Goal: Information Seeking & Learning: Learn about a topic

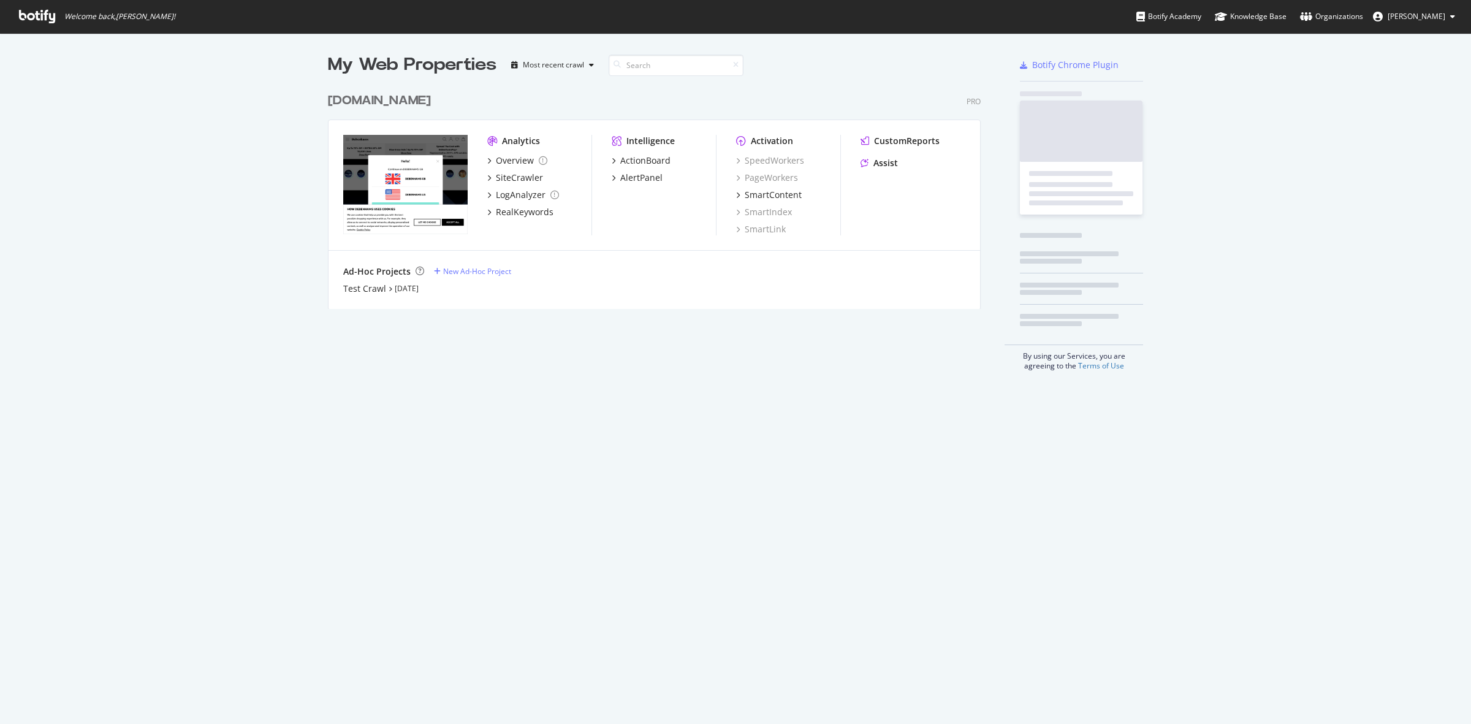
scroll to position [712, 1448]
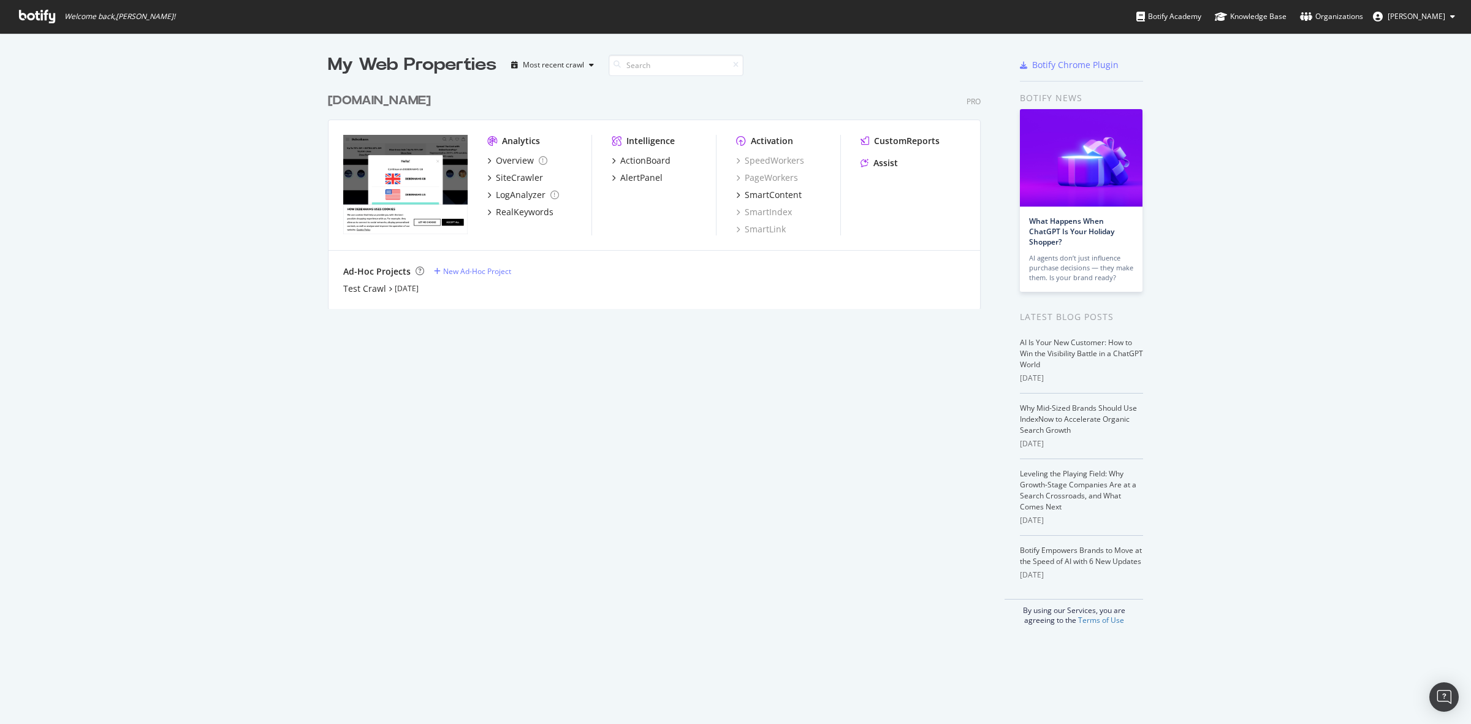
click at [389, 96] on div "[DOMAIN_NAME]" at bounding box center [379, 101] width 103 height 18
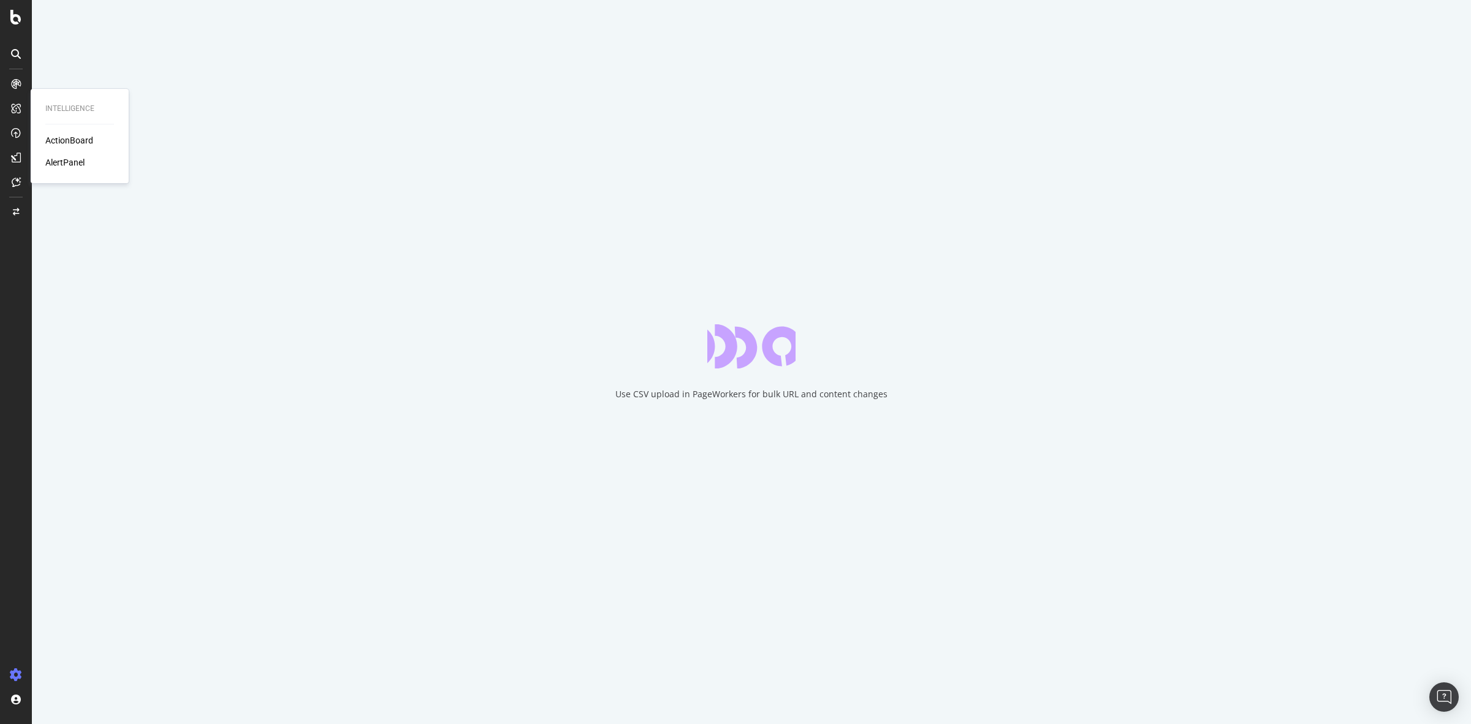
click at [63, 158] on div "AlertPanel" at bounding box center [64, 162] width 39 height 12
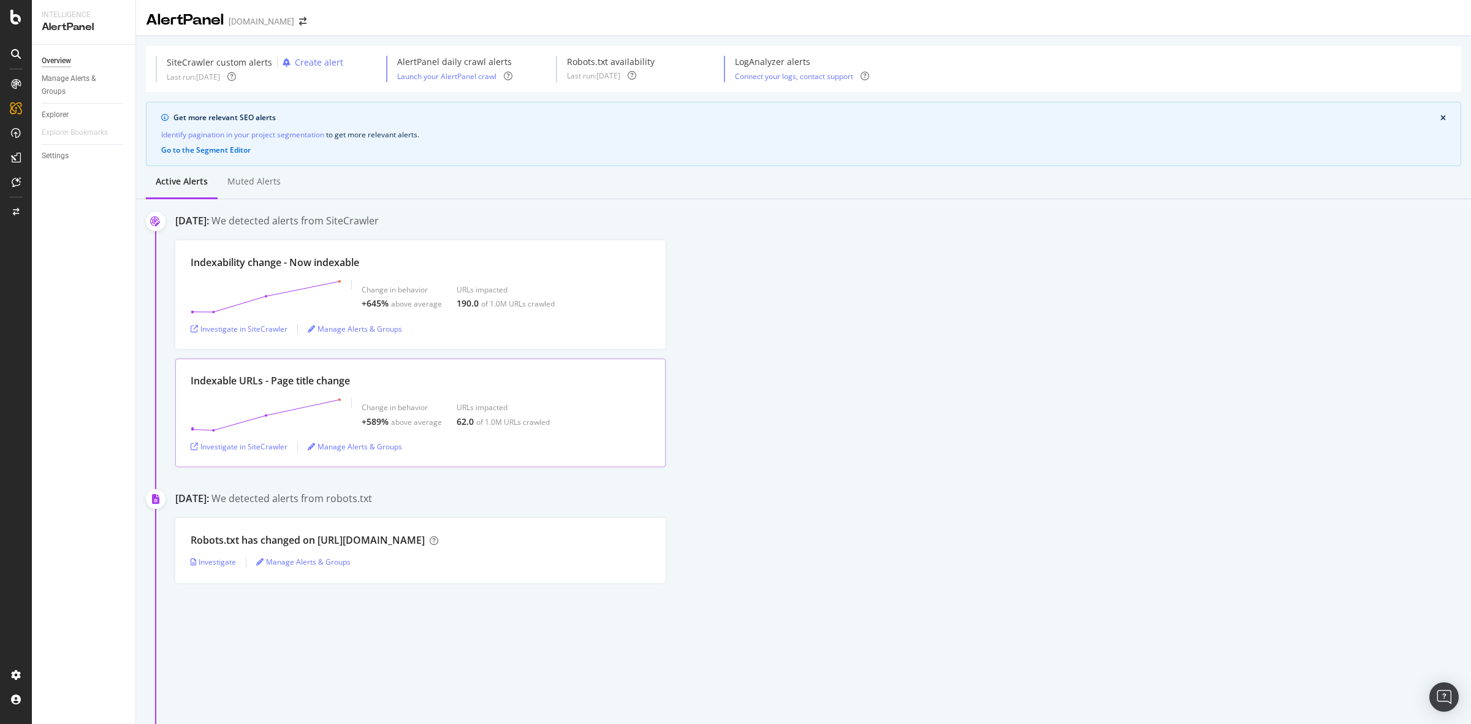
click at [622, 388] on div "Indexable URLs - Page title change" at bounding box center [421, 381] width 460 height 14
click at [268, 447] on div "Investigate in SiteCrawler" at bounding box center [239, 446] width 97 height 10
click at [208, 328] on div "Investigate in SiteCrawler" at bounding box center [239, 329] width 97 height 10
click at [1156, 305] on div "Indexability change - Now indexable Change in behavior +645% above average URLs…" at bounding box center [823, 294] width 1296 height 108
click at [1157, 435] on div "Indexable URLs - Page title change Change in behavior +589% above average URLs …" at bounding box center [823, 413] width 1296 height 108
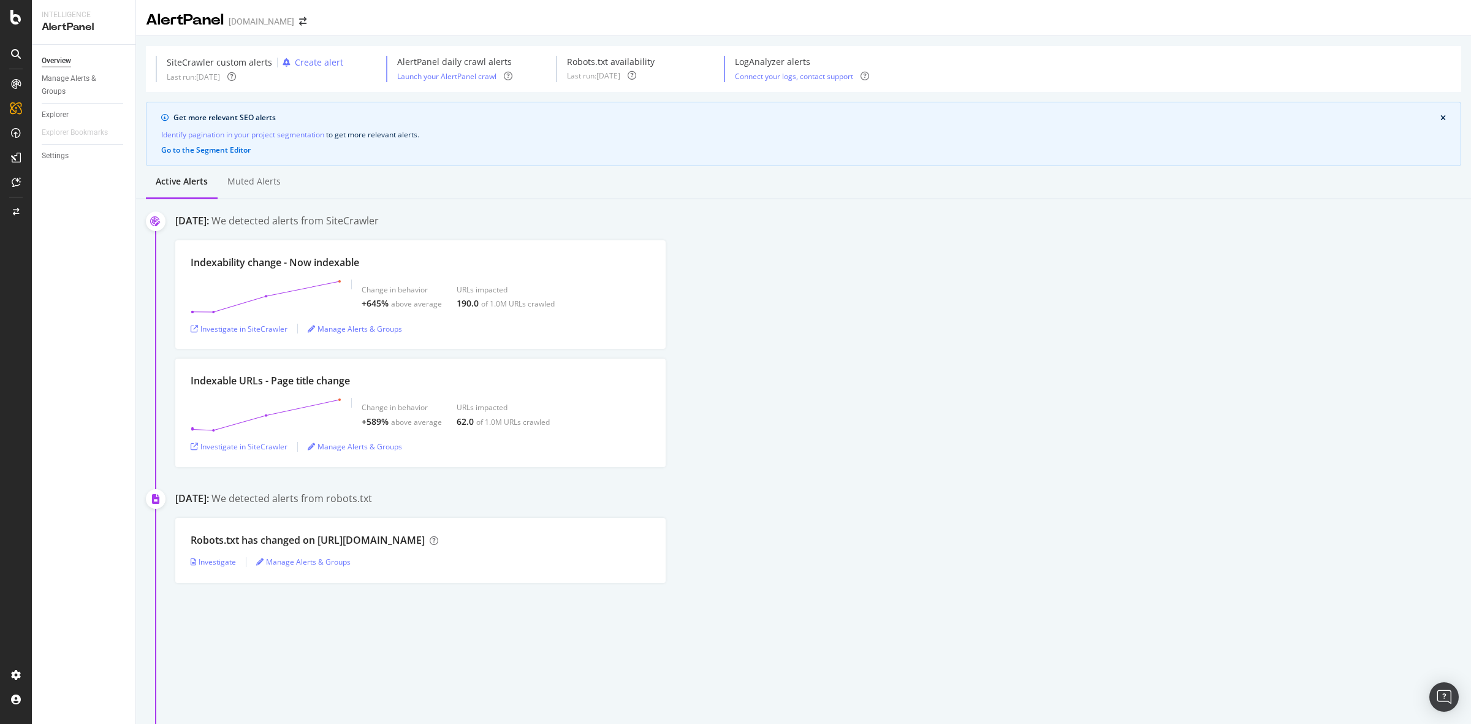
click at [1138, 428] on div "Indexable URLs - Page title change Change in behavior +589% above average URLs …" at bounding box center [823, 413] width 1296 height 108
click at [1012, 377] on div "Indexable URLs - Page title change Change in behavior +589% above average URLs …" at bounding box center [823, 413] width 1296 height 108
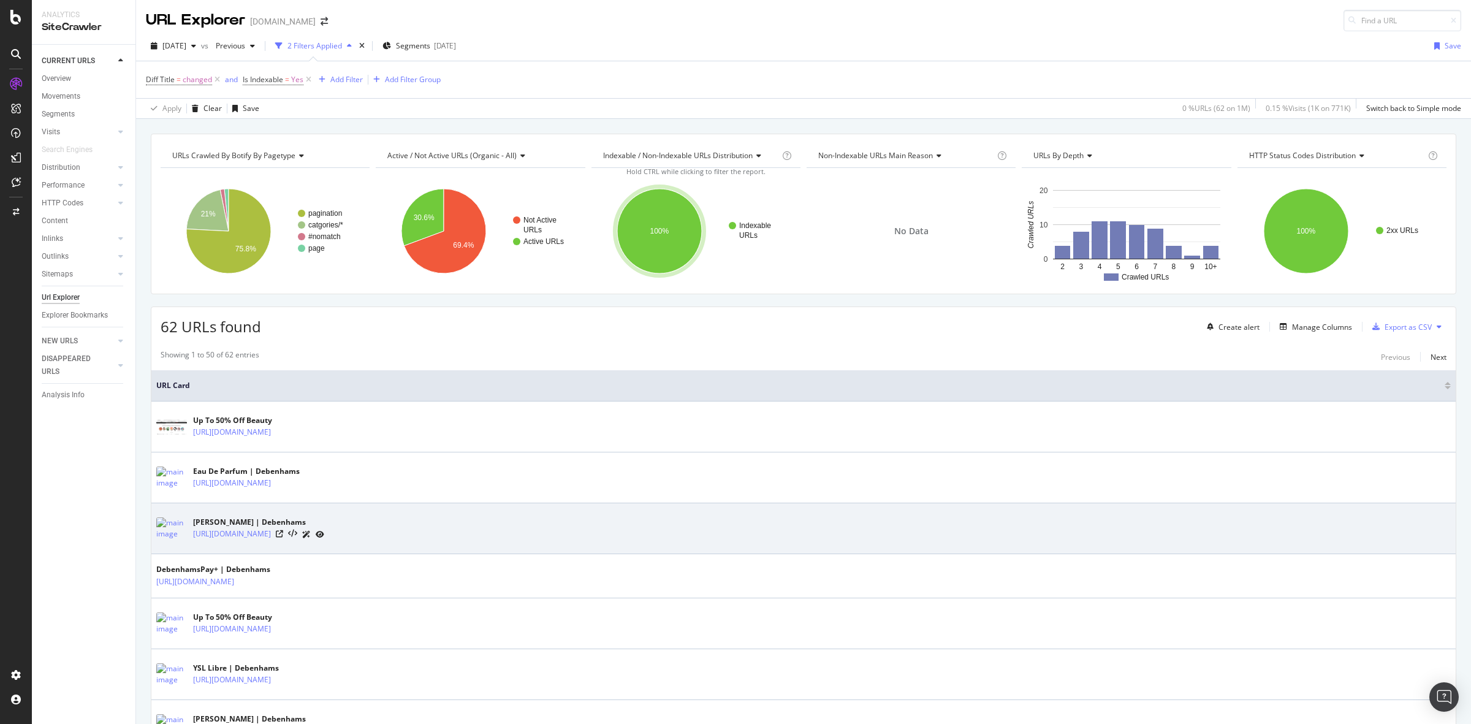
click at [620, 538] on div "Murad | Debenhams https://www.debenhams.com/categories/beauty-brands-murad" at bounding box center [803, 528] width 1295 height 31
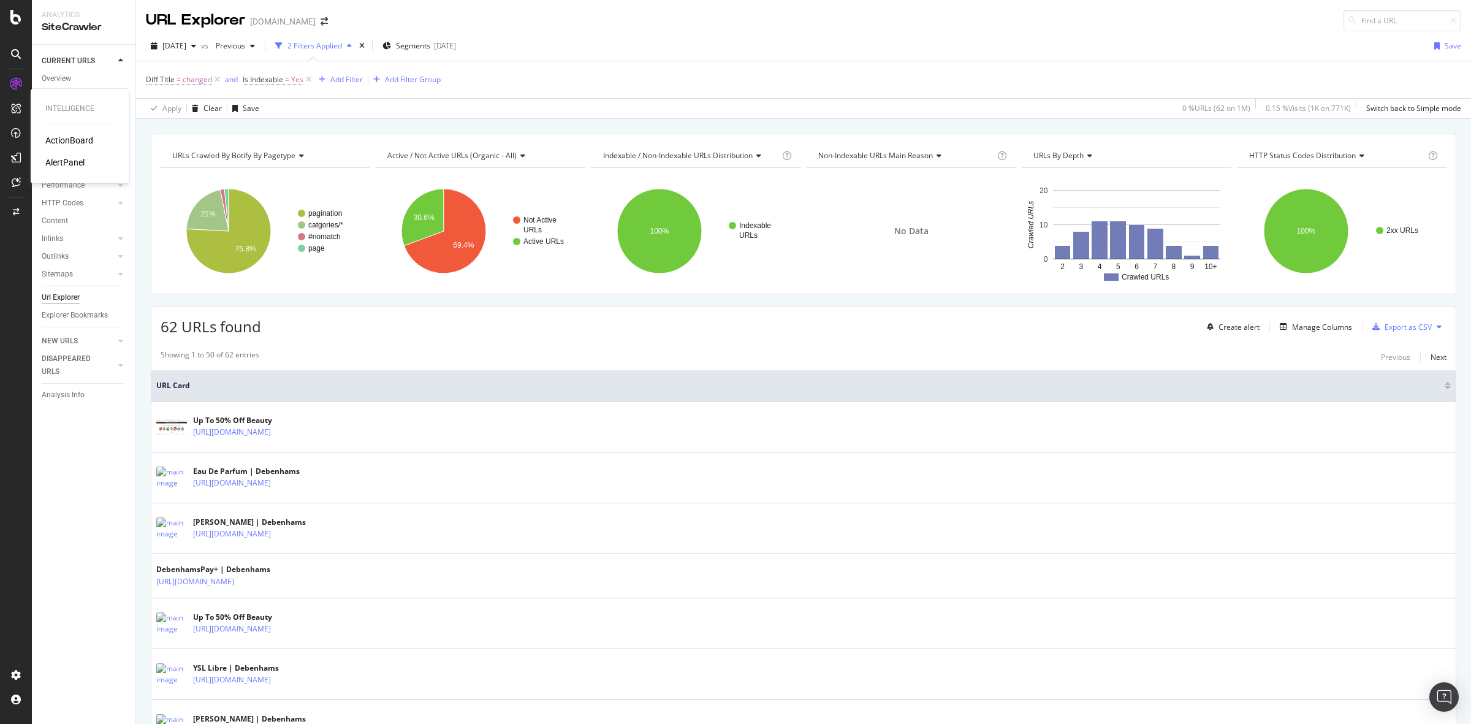
click at [74, 142] on div "ActionBoard" at bounding box center [69, 140] width 48 height 12
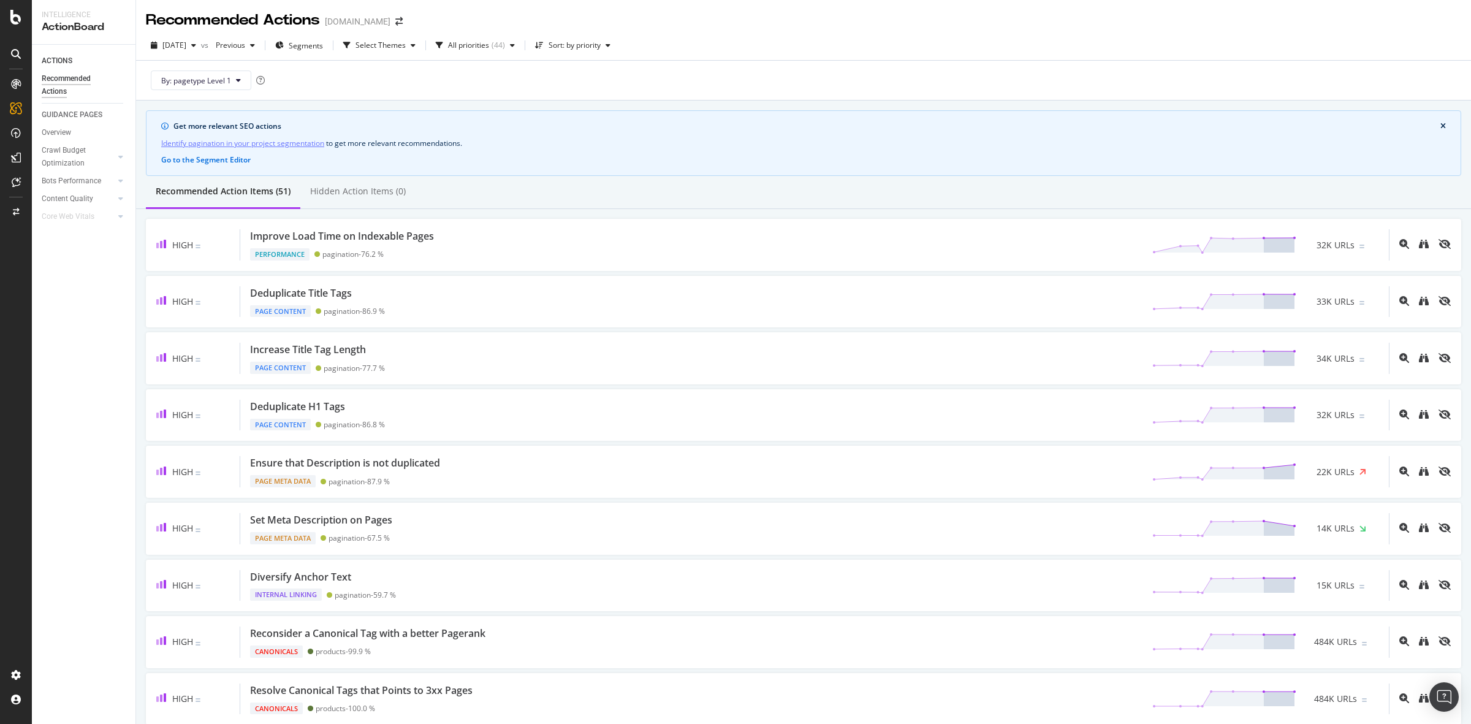
click at [1110, 69] on div "By: pagetype Level 1" at bounding box center [803, 80] width 1315 height 39
click at [1111, 69] on div "By: pagetype Level 1" at bounding box center [803, 80] width 1315 height 39
click at [831, 83] on div "By: pagetype Level 1" at bounding box center [803, 80] width 1315 height 39
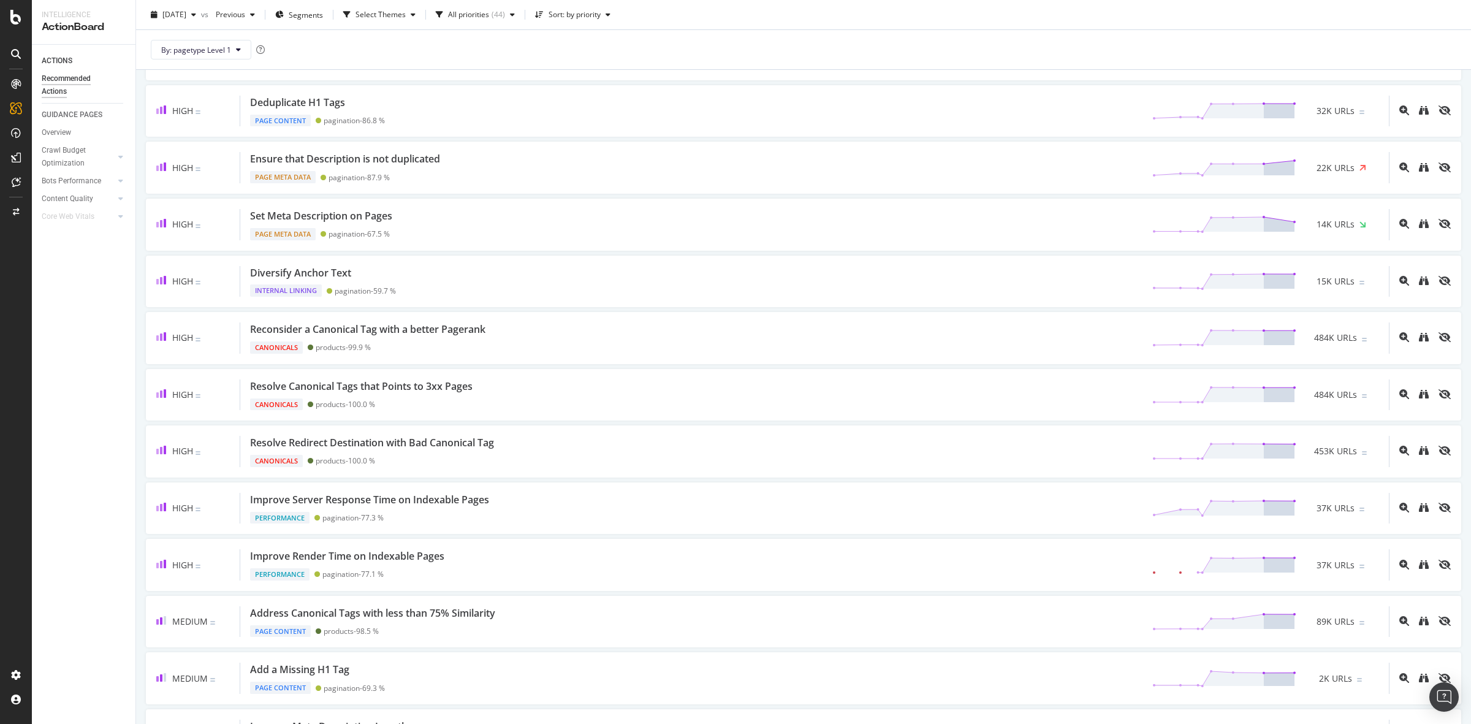
scroll to position [383, 0]
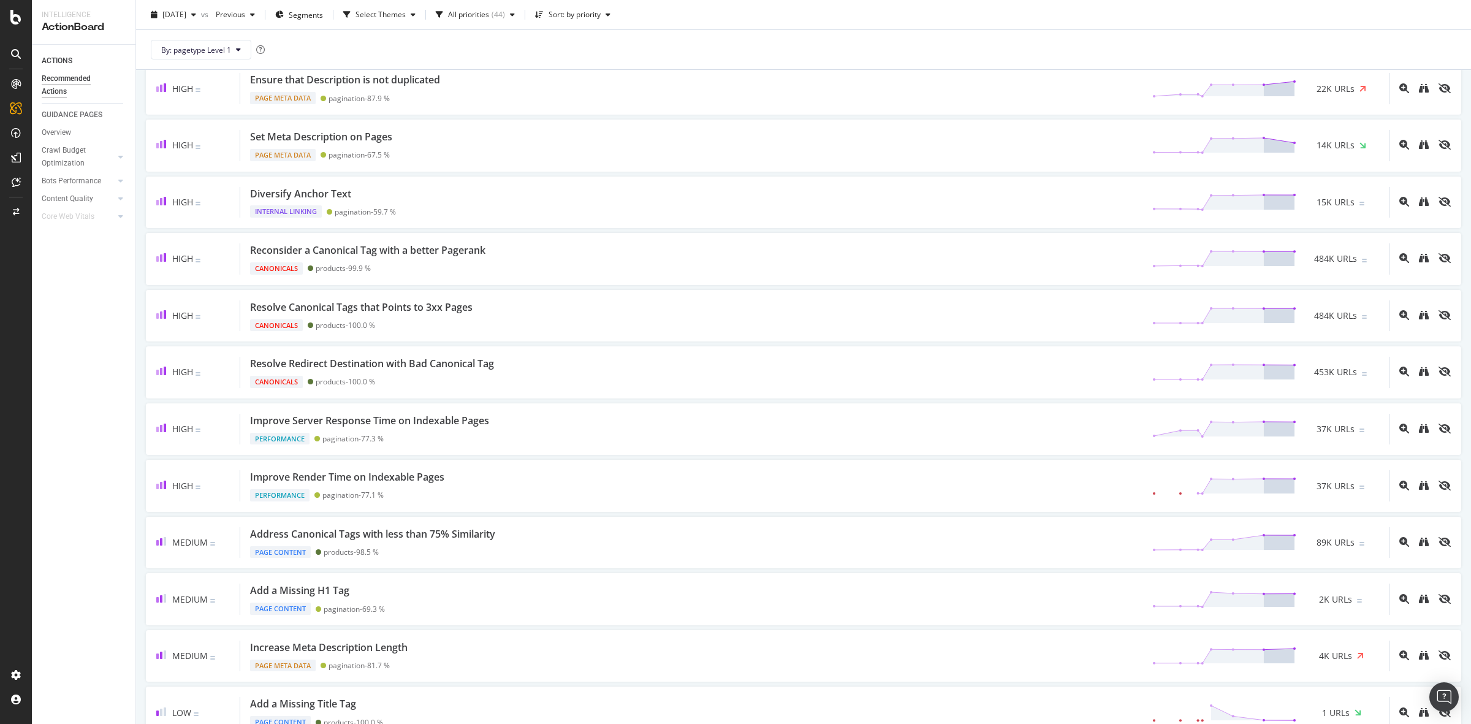
drag, startPoint x: 108, startPoint y: 366, endPoint x: 120, endPoint y: 377, distance: 16.0
click at [120, 377] on div "ACTIONS Recommended Actions GUIDANCE PAGES Overview Crawl Budget Optimization L…" at bounding box center [84, 384] width 104 height 679
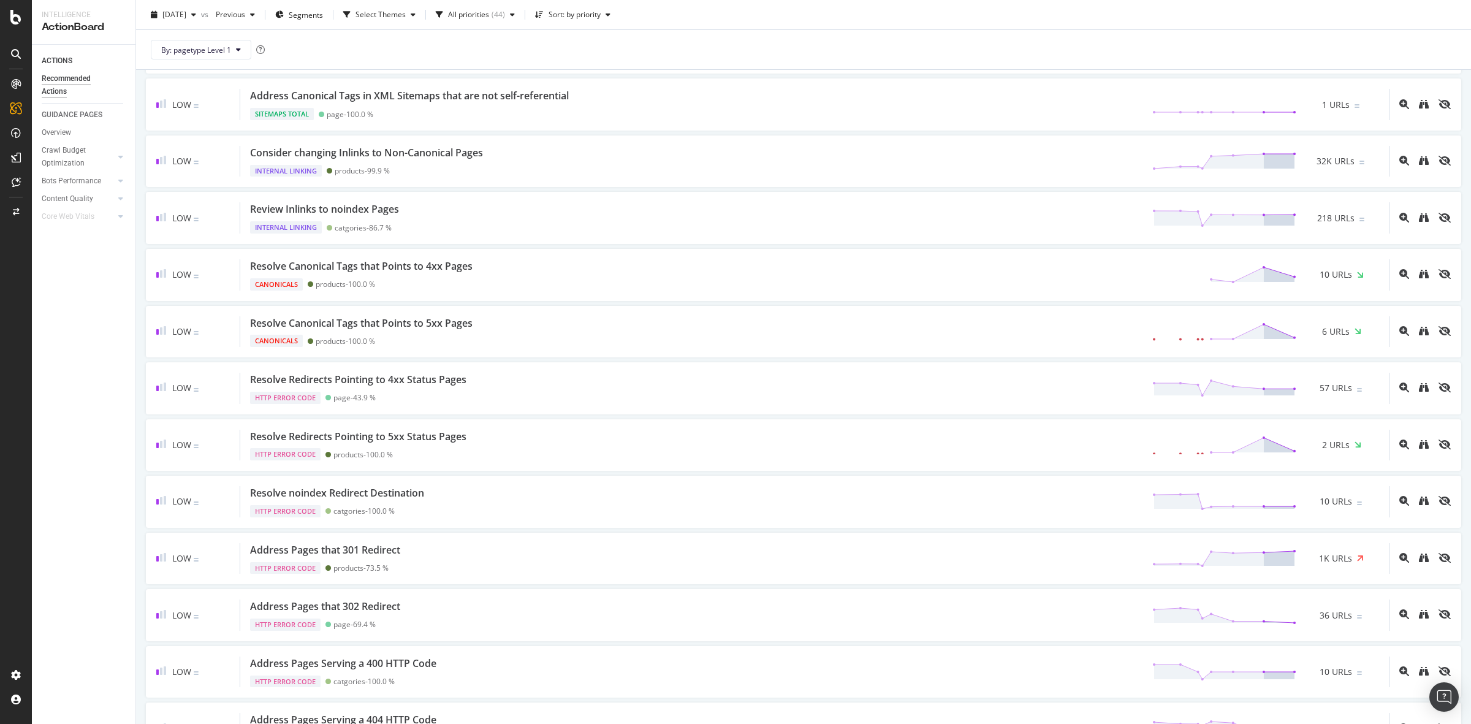
scroll to position [1456, 0]
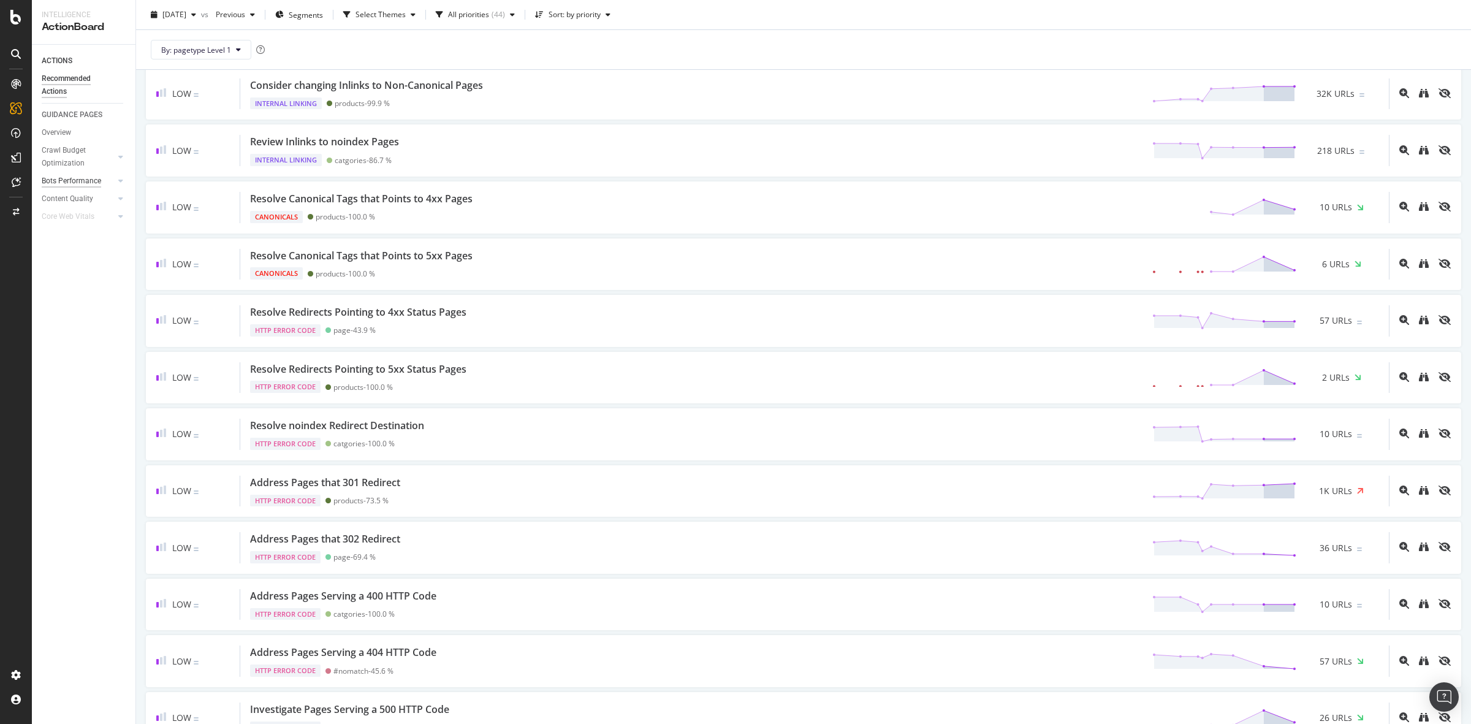
click at [89, 183] on div "Bots Performance" at bounding box center [71, 181] width 59 height 13
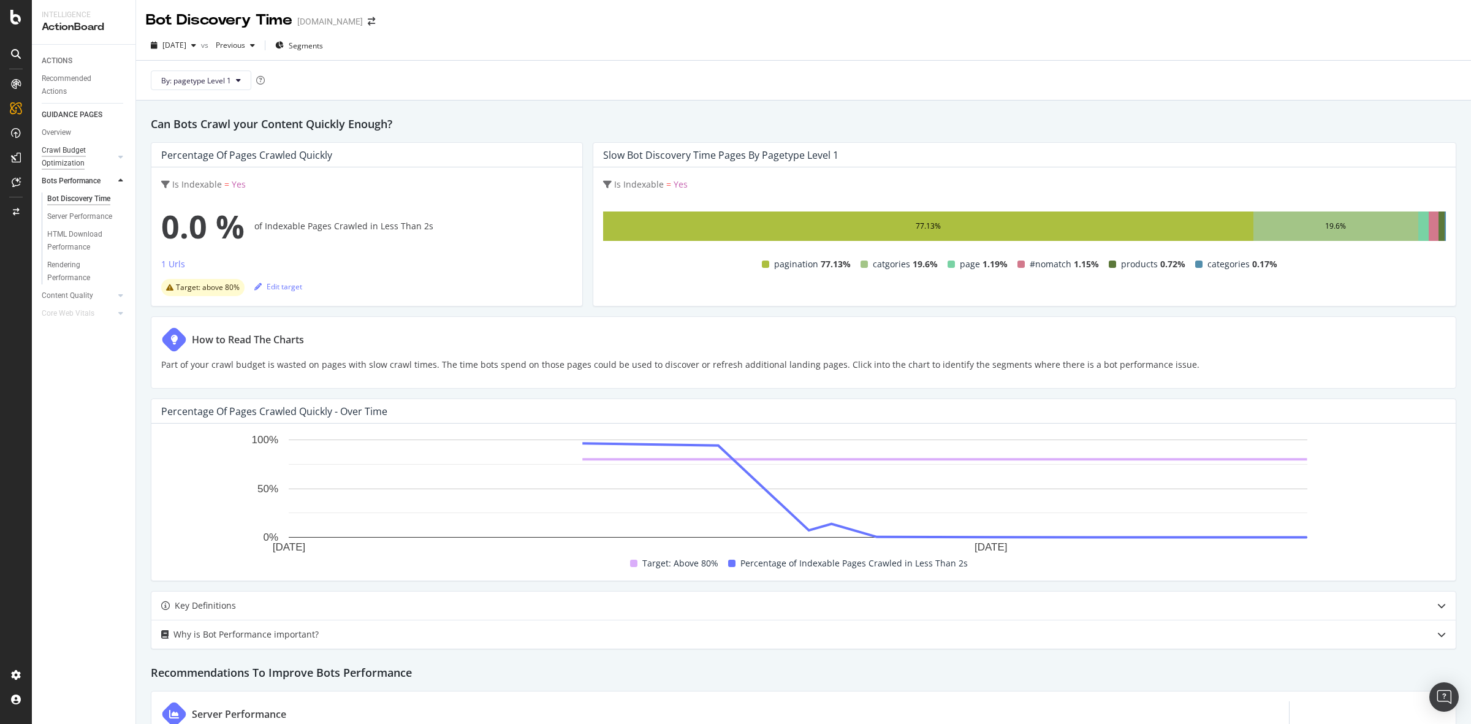
click at [71, 148] on div "Crawl Budget Optimization" at bounding box center [74, 157] width 64 height 26
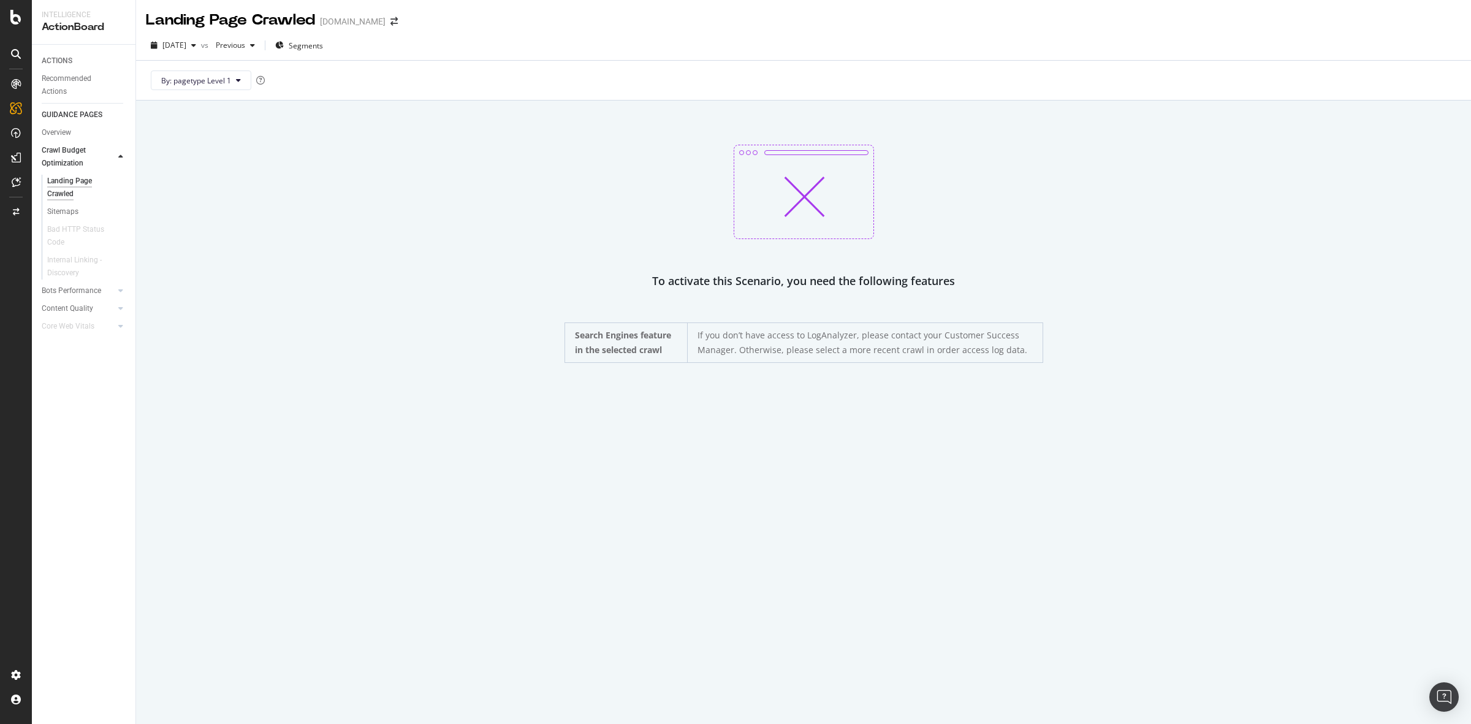
click at [365, 448] on div "To activate this Scenario, you need the following features Search Engines featu…" at bounding box center [803, 463] width 1335 height 724
click at [605, 209] on div "To activate this Scenario, you need the following features Search Engines featu…" at bounding box center [804, 254] width 1306 height 218
click at [392, 200] on div "To activate this Scenario, you need the following features Search Engines featu…" at bounding box center [804, 254] width 1306 height 218
